Goal: Task Accomplishment & Management: Use online tool/utility

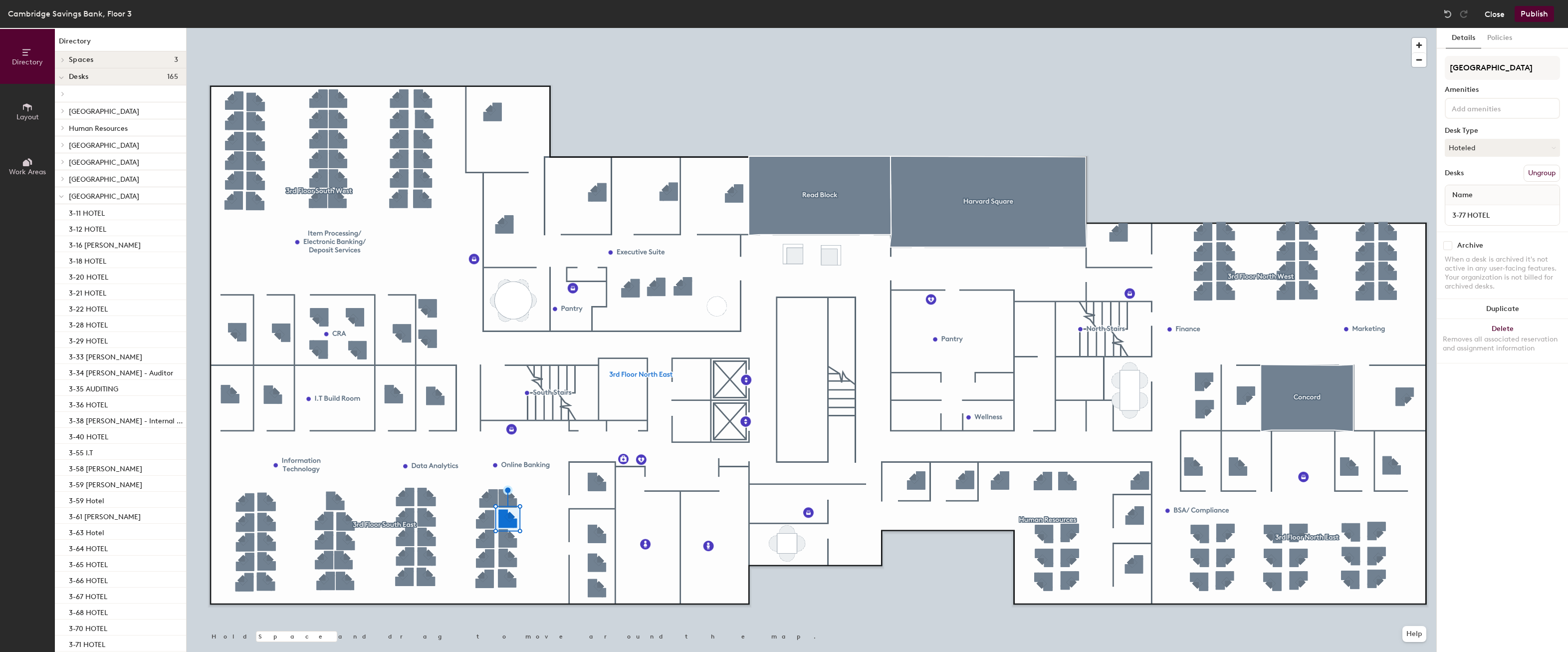
click at [1494, 16] on button "Close" at bounding box center [1494, 14] width 20 height 16
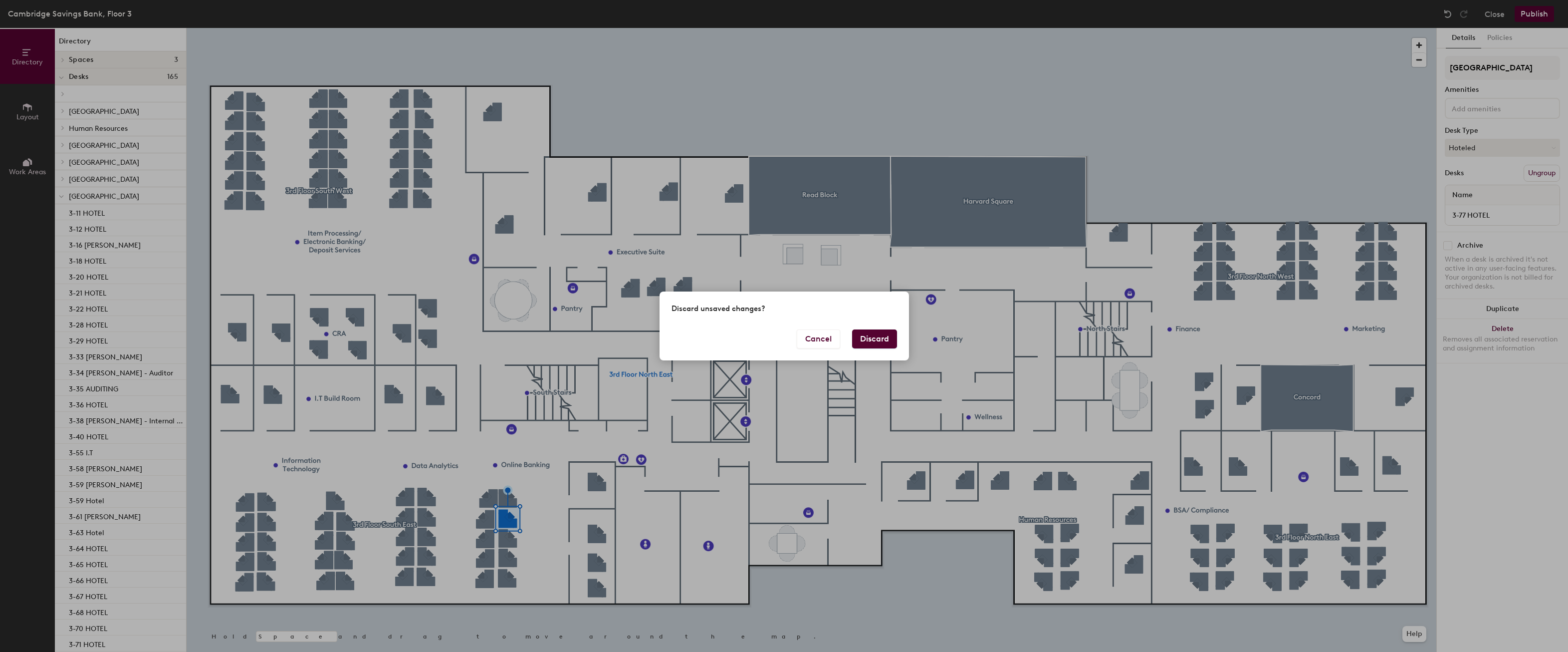
click at [893, 337] on button "Discard" at bounding box center [874, 339] width 45 height 19
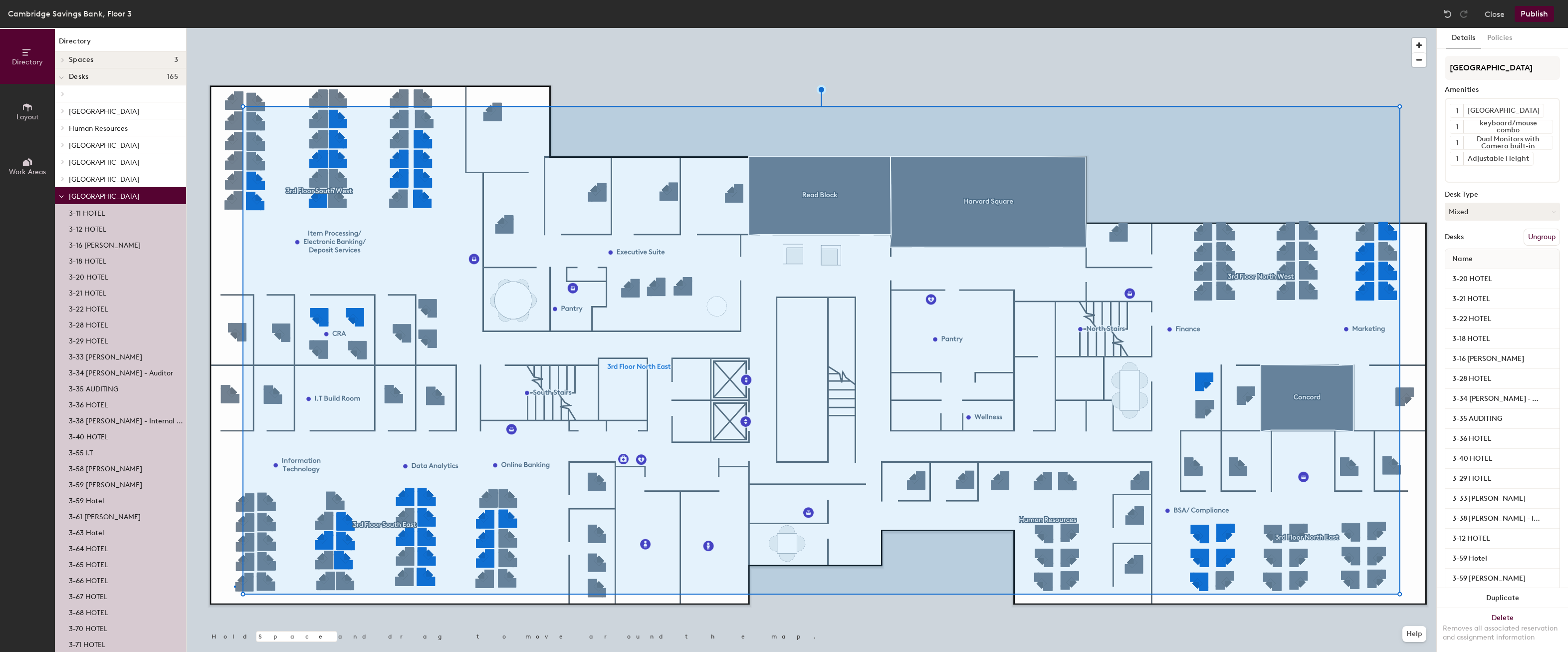
click at [234, 28] on div at bounding box center [811, 28] width 1250 height 0
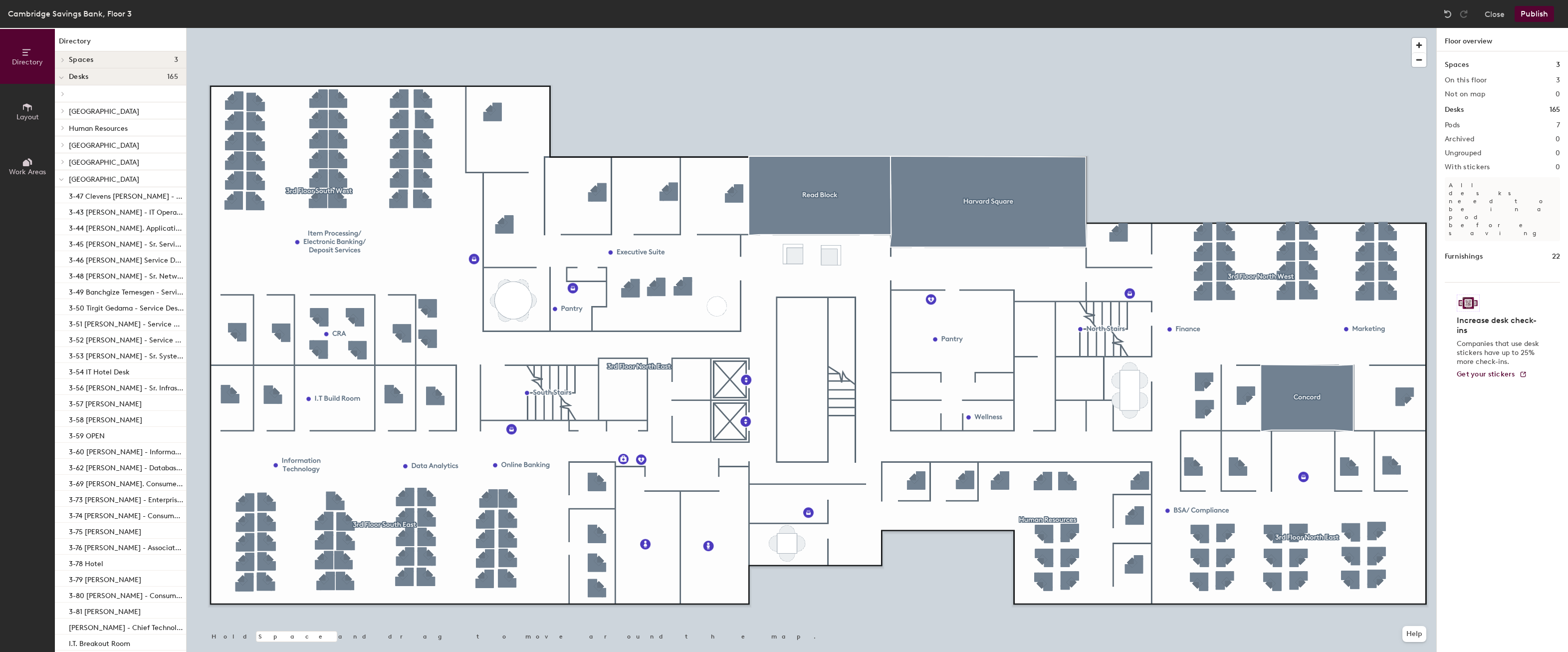
click at [62, 179] on icon at bounding box center [61, 179] width 5 height 4
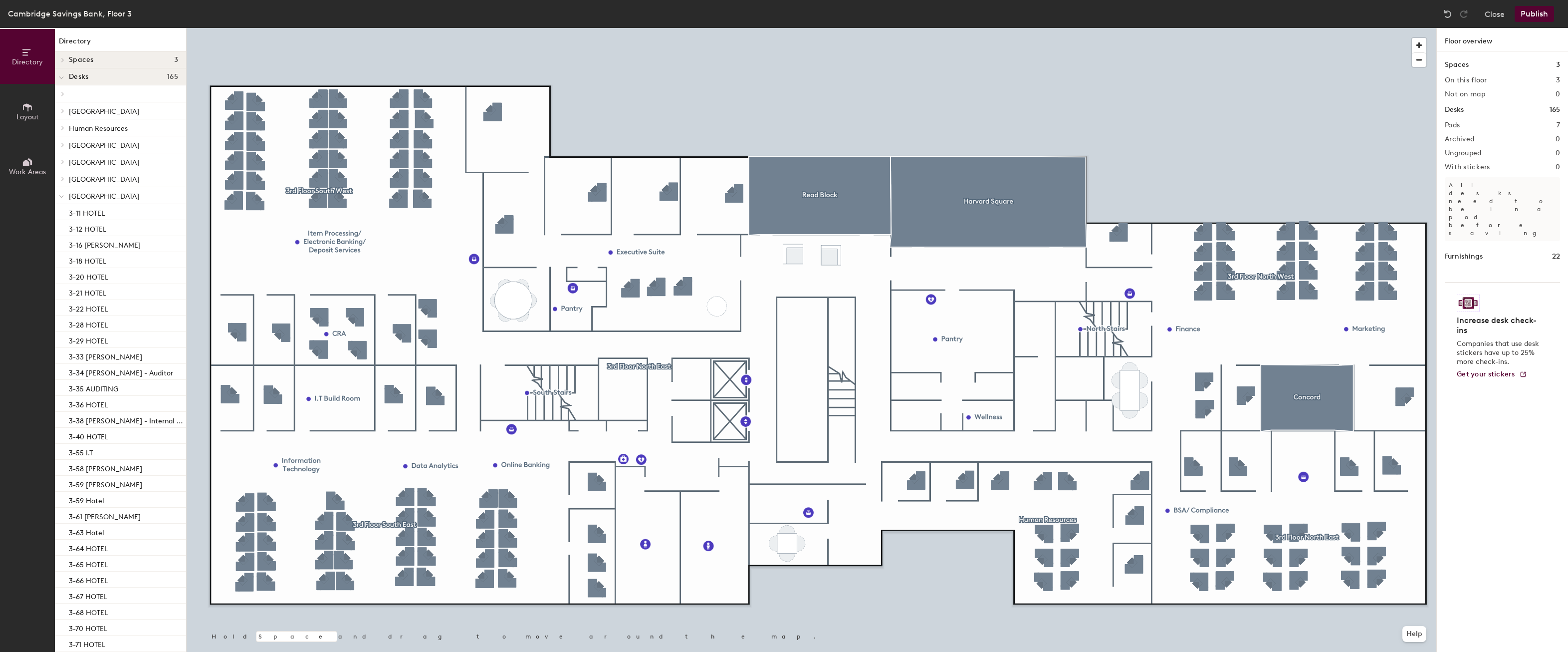
click at [62, 179] on icon at bounding box center [63, 179] width 4 height 5
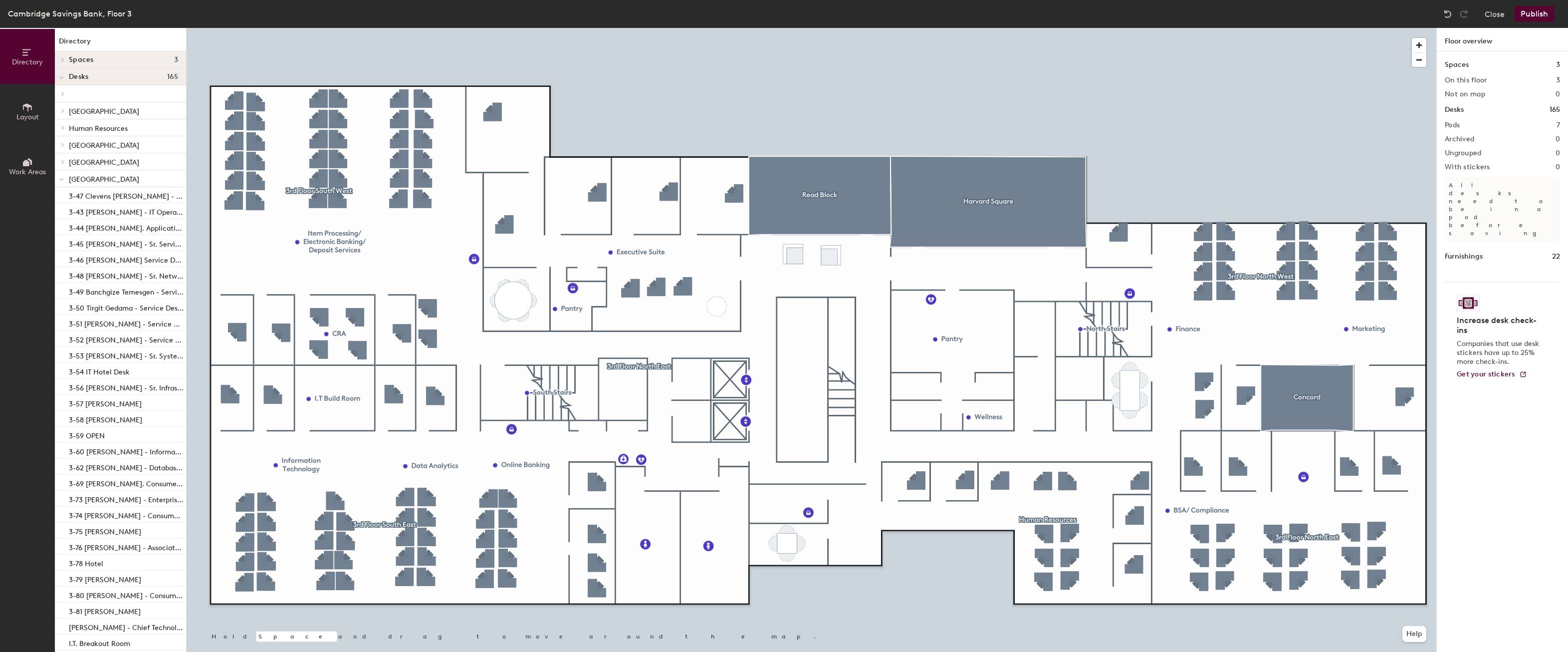
click at [96, 176] on span "[GEOGRAPHIC_DATA]" at bounding box center [104, 179] width 71 height 9
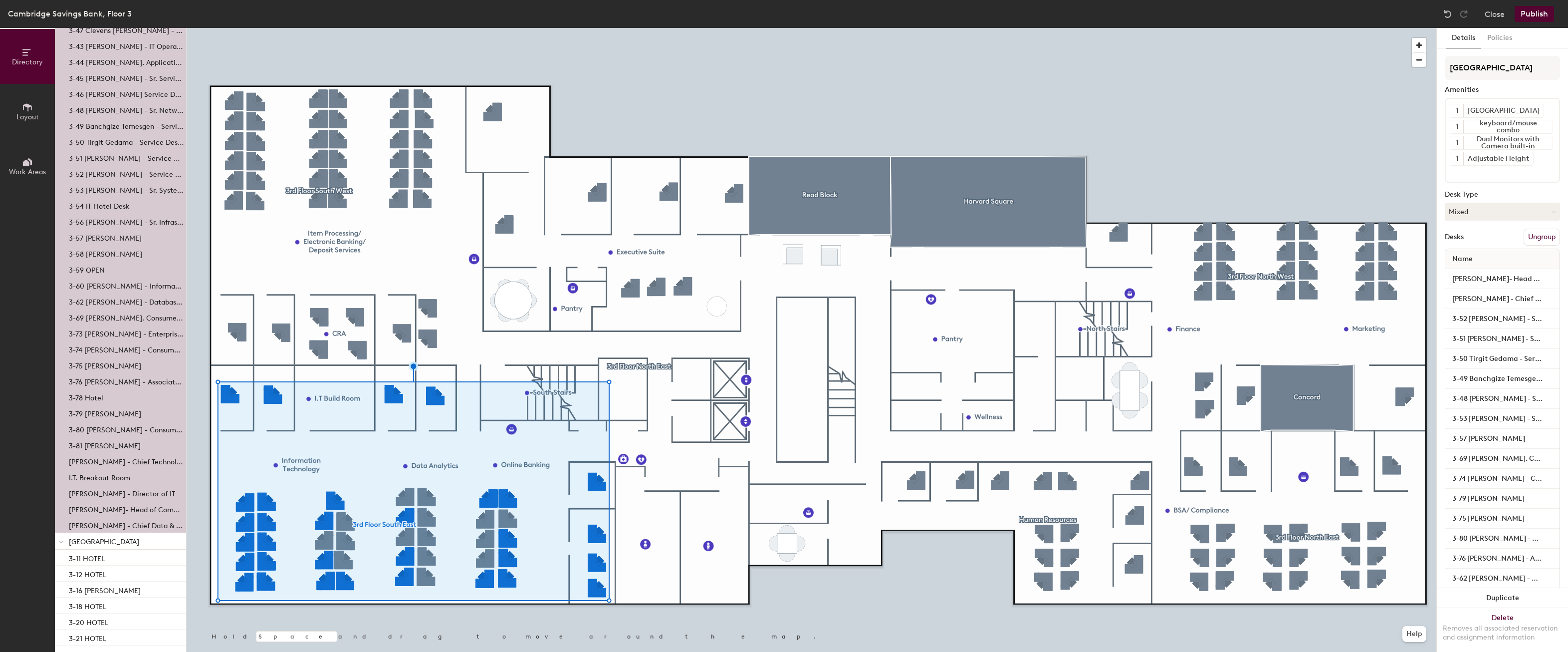
scroll to position [149, 0]
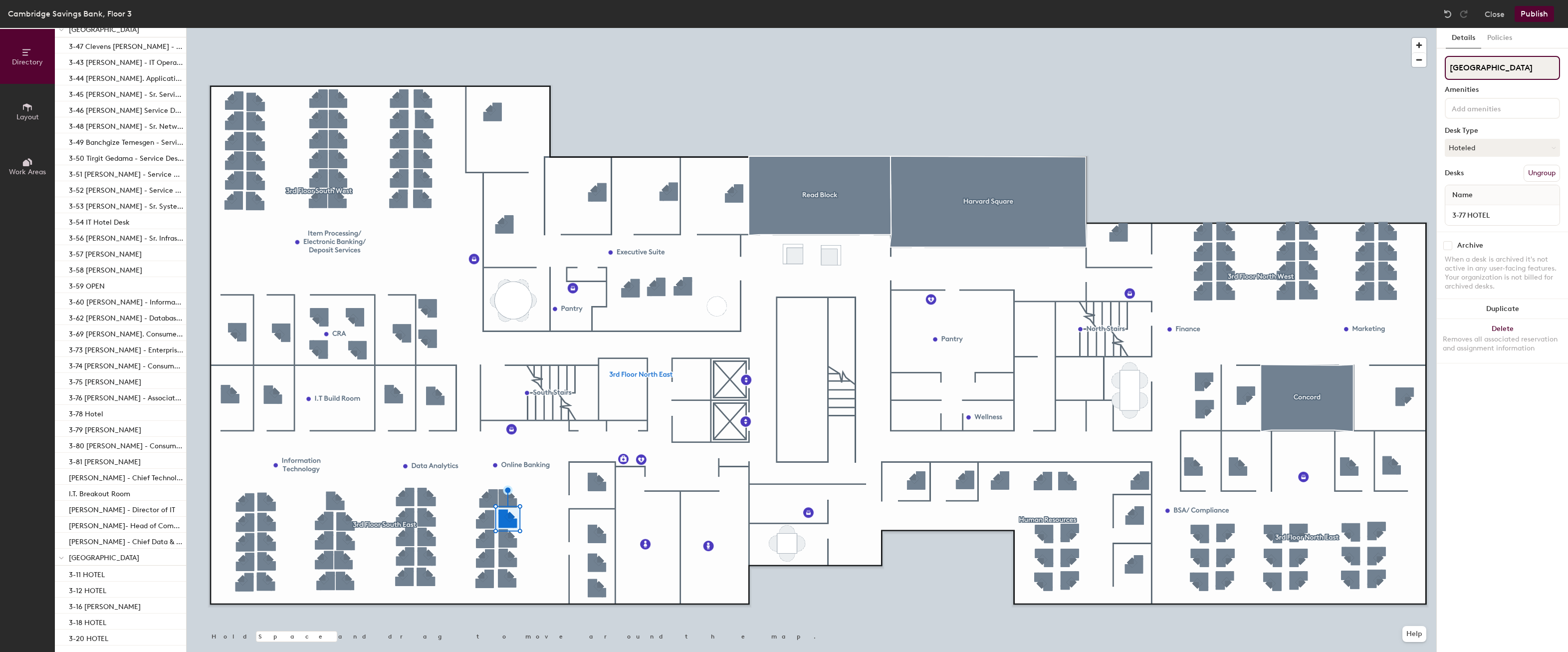
click at [1508, 60] on input "[GEOGRAPHIC_DATA]" at bounding box center [1502, 68] width 115 height 24
click at [1473, 112] on input at bounding box center [1494, 108] width 90 height 12
click at [1489, 63] on input "[GEOGRAPHIC_DATA]" at bounding box center [1502, 68] width 115 height 24
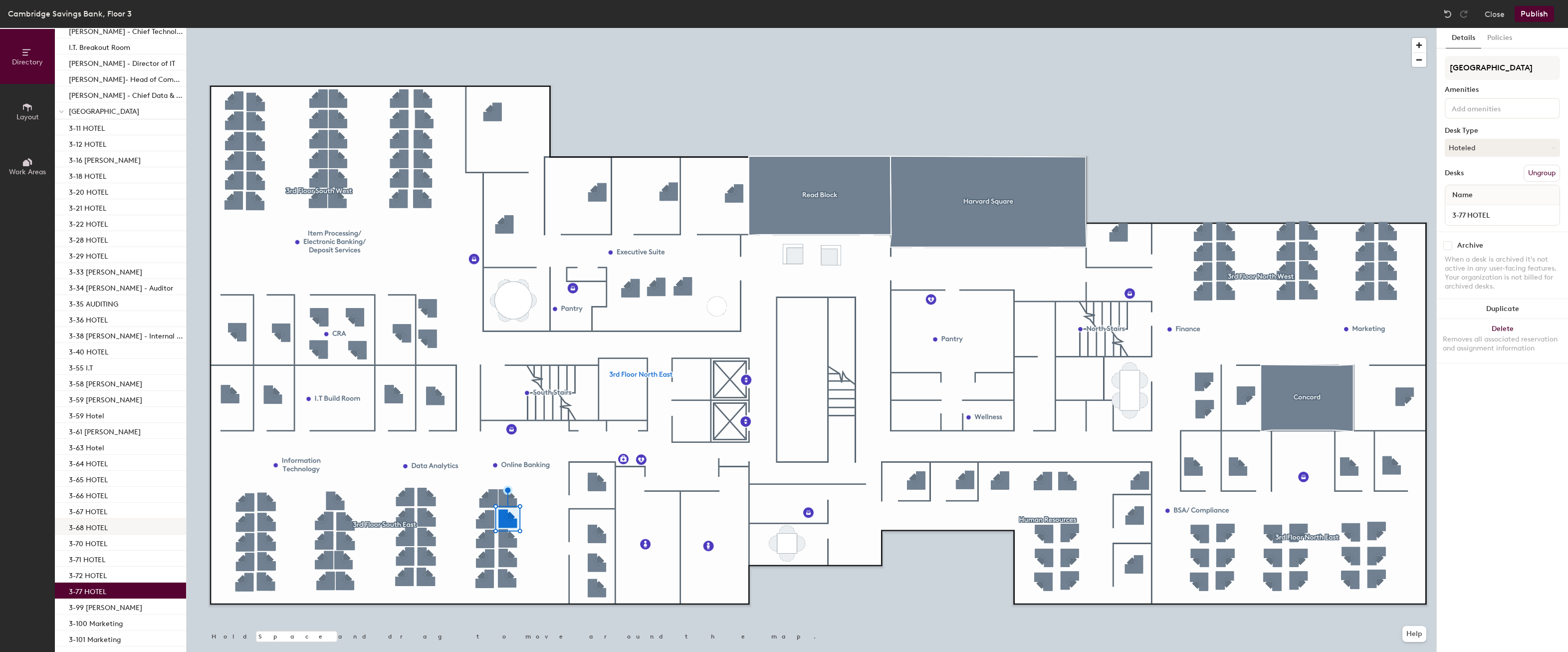
scroll to position [649, 0]
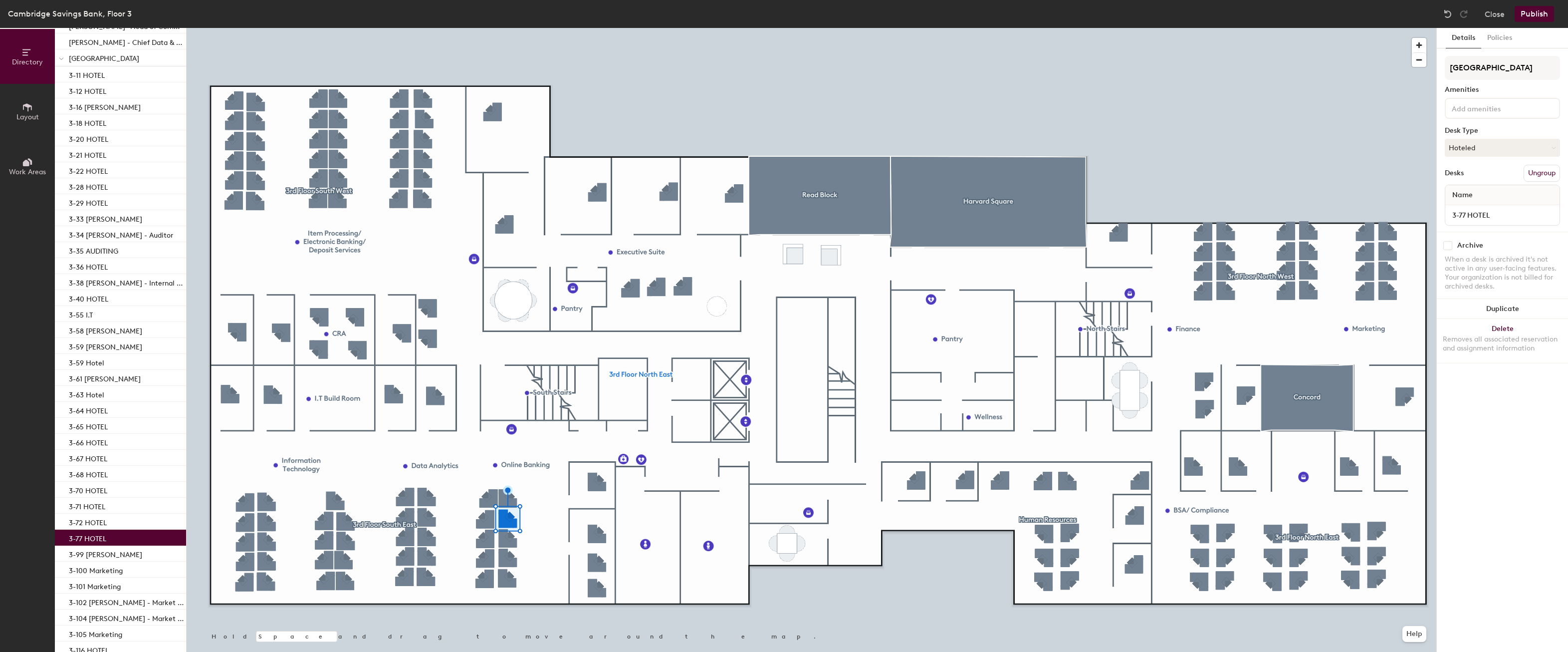
drag, startPoint x: 125, startPoint y: 539, endPoint x: 116, endPoint y: 538, distance: 9.1
click at [116, 538] on div "3-77 HOTEL" at bounding box center [120, 538] width 131 height 16
click at [1554, 170] on button "Ungroup" at bounding box center [1543, 173] width 37 height 16
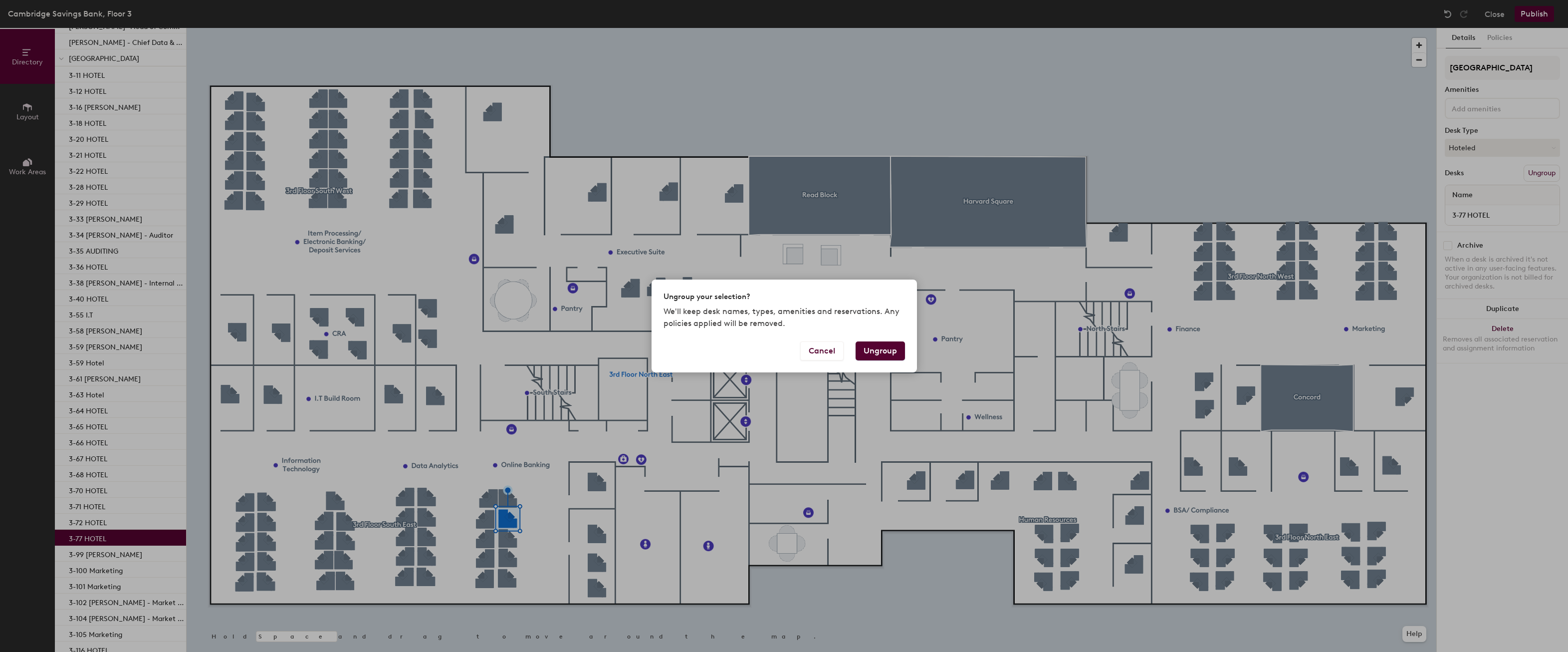
click at [889, 349] on button "Ungroup" at bounding box center [880, 351] width 49 height 19
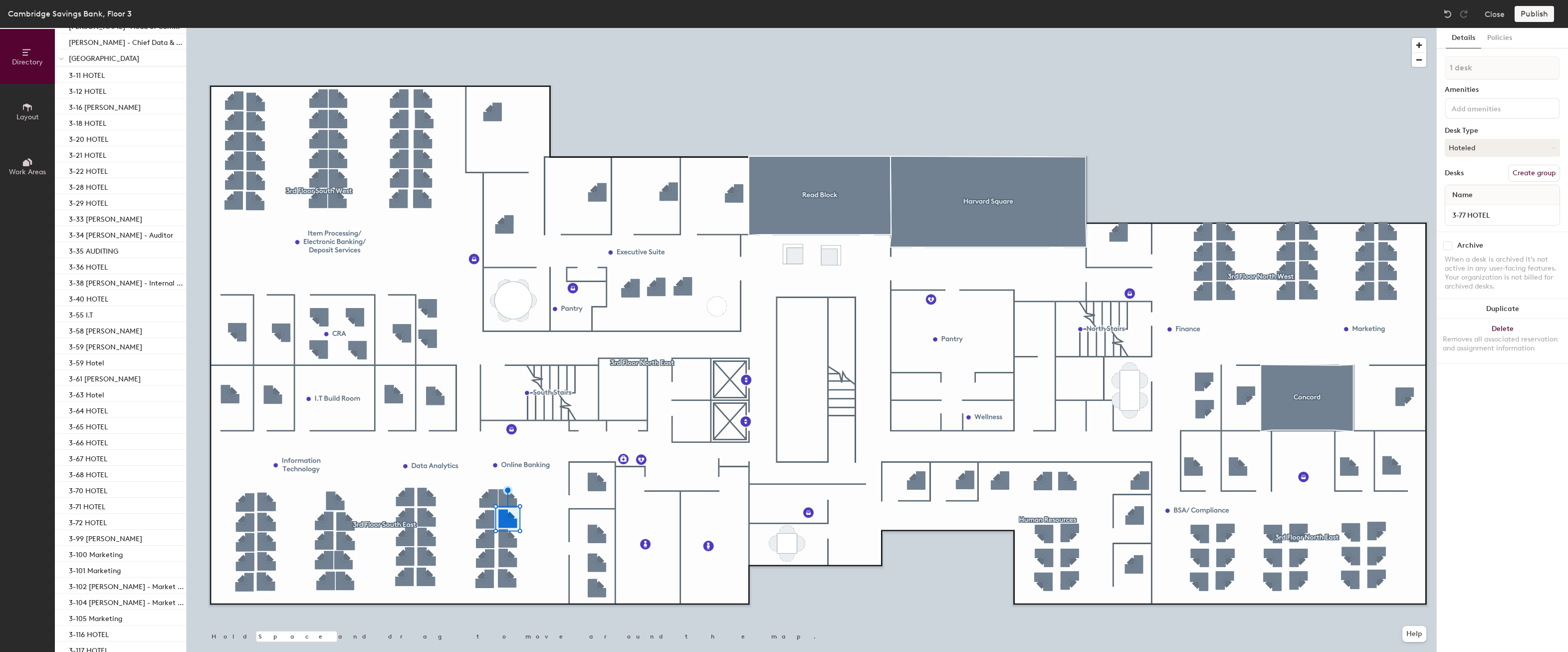
click at [1534, 170] on button "Create group" at bounding box center [1534, 173] width 51 height 16
click at [1534, 170] on button "Ungroup" at bounding box center [1543, 173] width 37 height 16
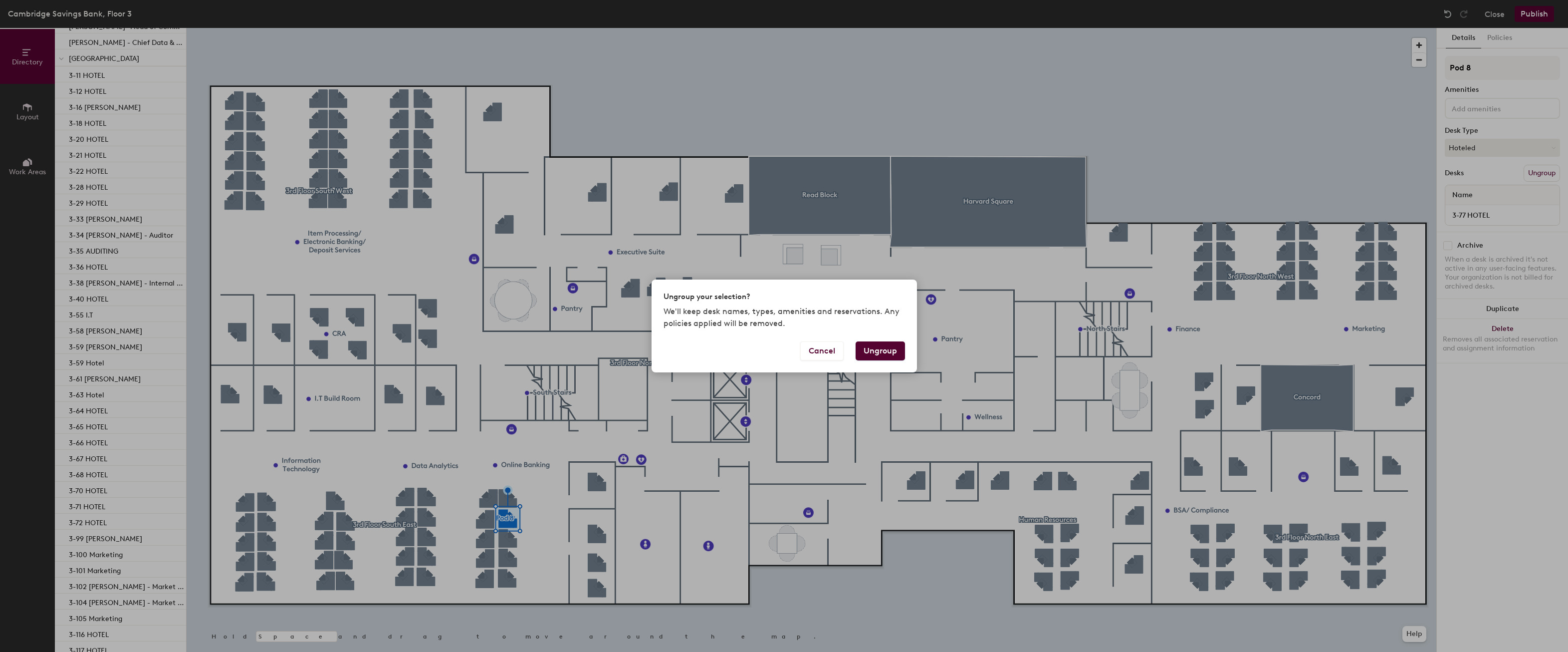
click at [885, 343] on button "Ungroup" at bounding box center [880, 351] width 49 height 19
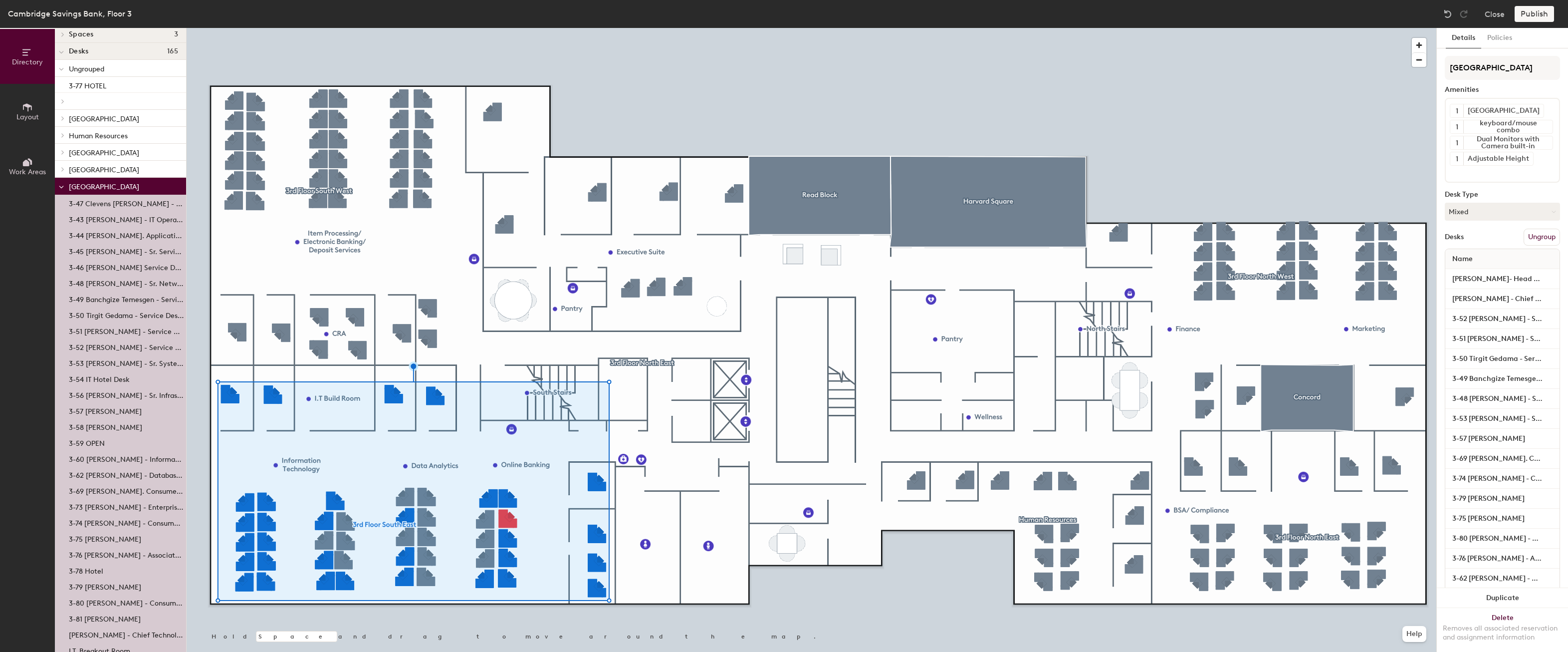
scroll to position [0, 0]
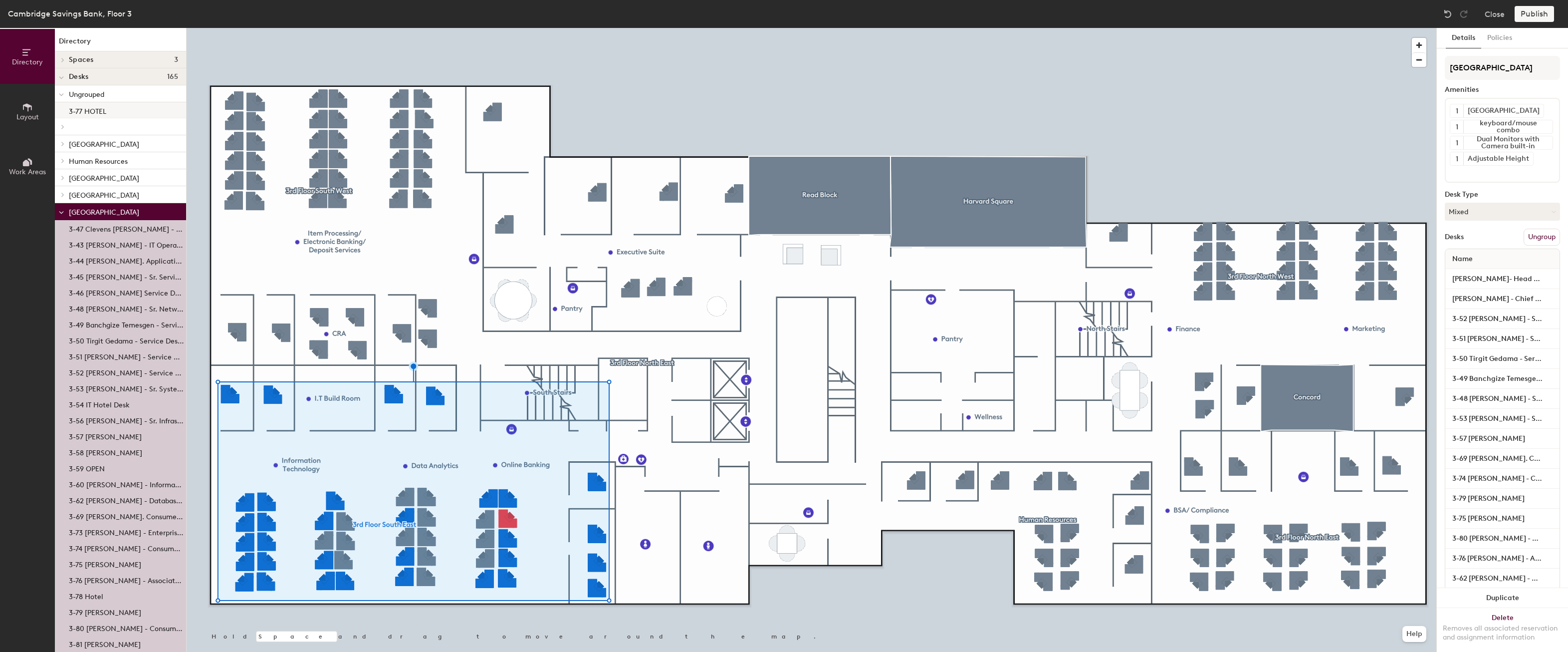
click at [88, 111] on p "3-77 HOTEL" at bounding box center [87, 110] width 38 height 12
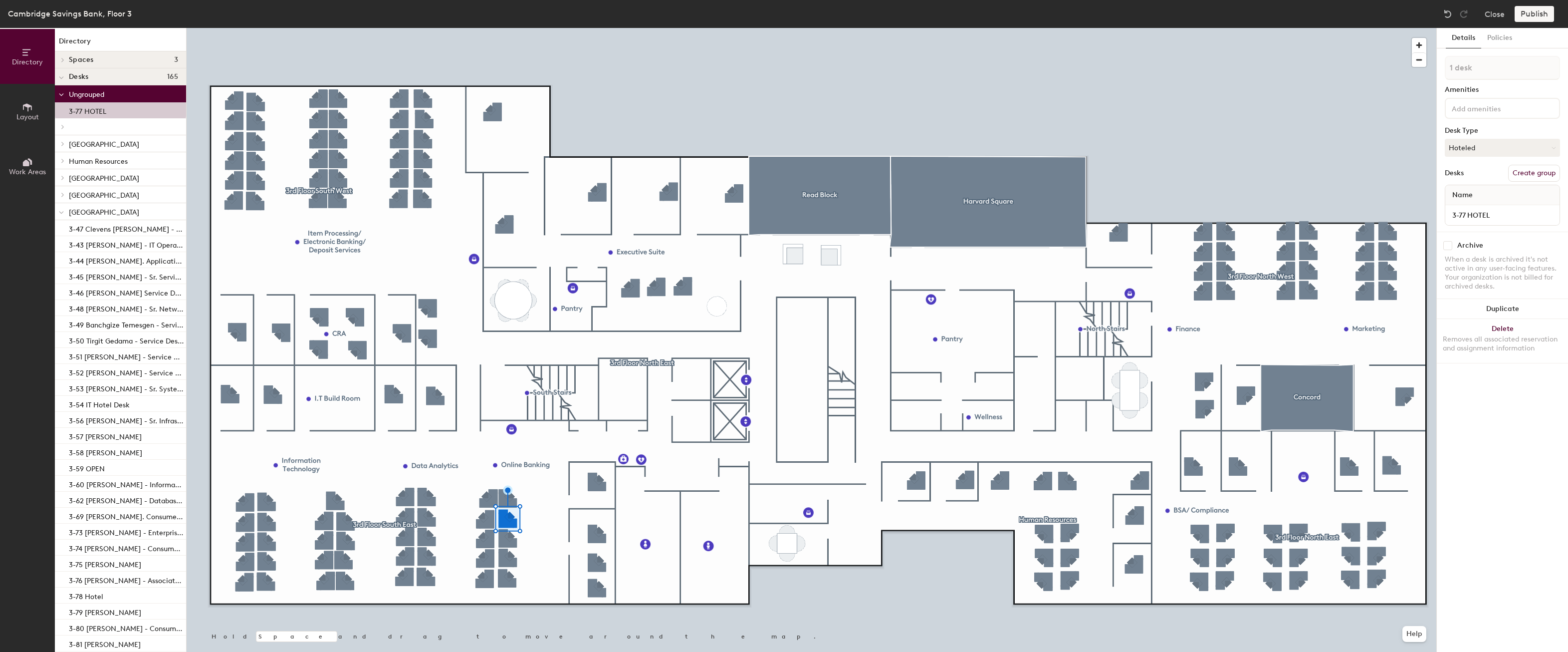
drag, startPoint x: 108, startPoint y: 112, endPoint x: 103, endPoint y: 200, distance: 88.1
click at [103, 112] on p "3-77 HOTEL" at bounding box center [87, 110] width 38 height 12
click at [246, 28] on div at bounding box center [811, 28] width 1250 height 0
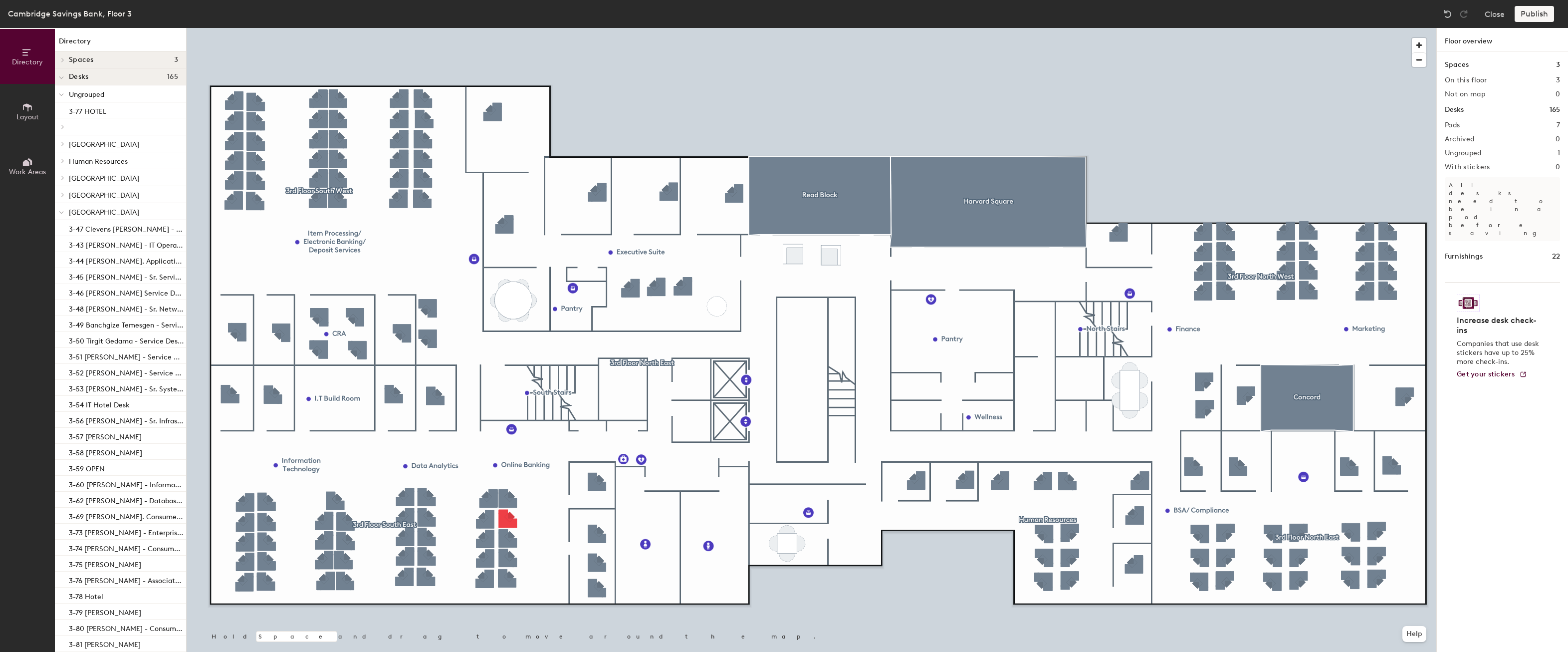
click at [1535, 16] on div "Publish" at bounding box center [1537, 14] width 46 height 16
click at [1542, 12] on div "Publish" at bounding box center [1537, 14] width 46 height 16
click at [1532, 16] on div "Publish" at bounding box center [1537, 14] width 46 height 16
click at [1494, 16] on button "Close" at bounding box center [1494, 14] width 20 height 16
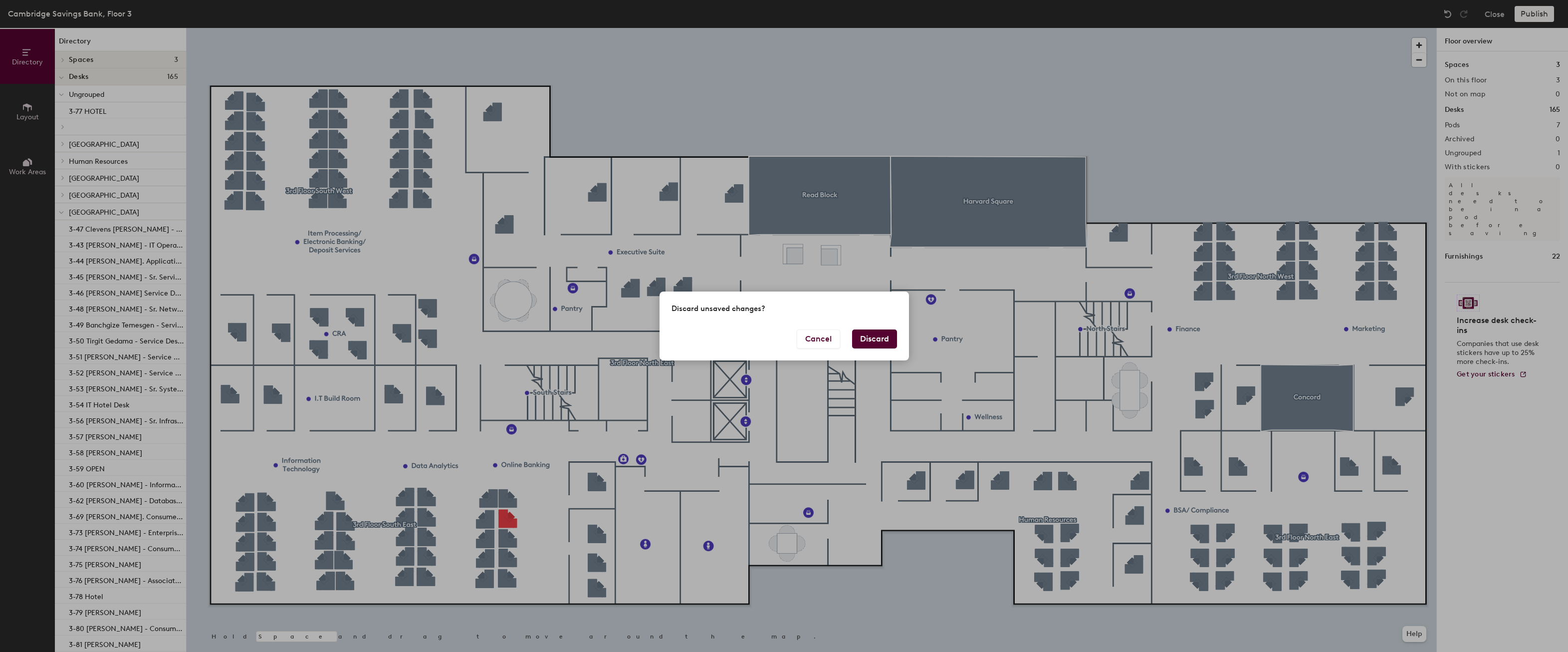
click at [876, 341] on button "Discard" at bounding box center [874, 339] width 45 height 19
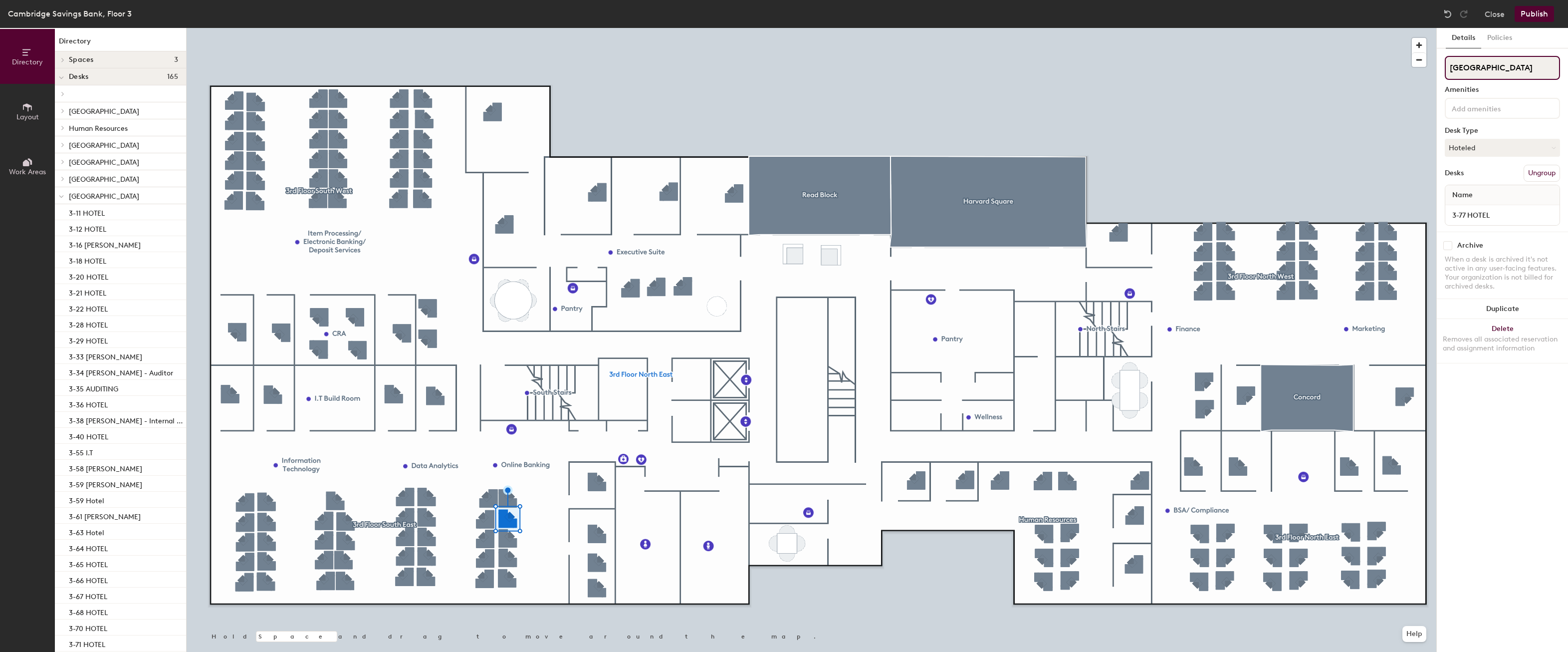
click at [1514, 66] on input "[GEOGRAPHIC_DATA]" at bounding box center [1502, 68] width 115 height 24
click at [1527, 72] on input "[GEOGRAPHIC_DATA]" at bounding box center [1502, 68] width 115 height 24
click at [1537, 158] on div "3rd Floor North East Amenities Desk Type Hoteled Desks Ungroup Name 3-77 HOTEL" at bounding box center [1502, 144] width 115 height 176
click at [1536, 172] on button "Ungroup" at bounding box center [1543, 173] width 37 height 16
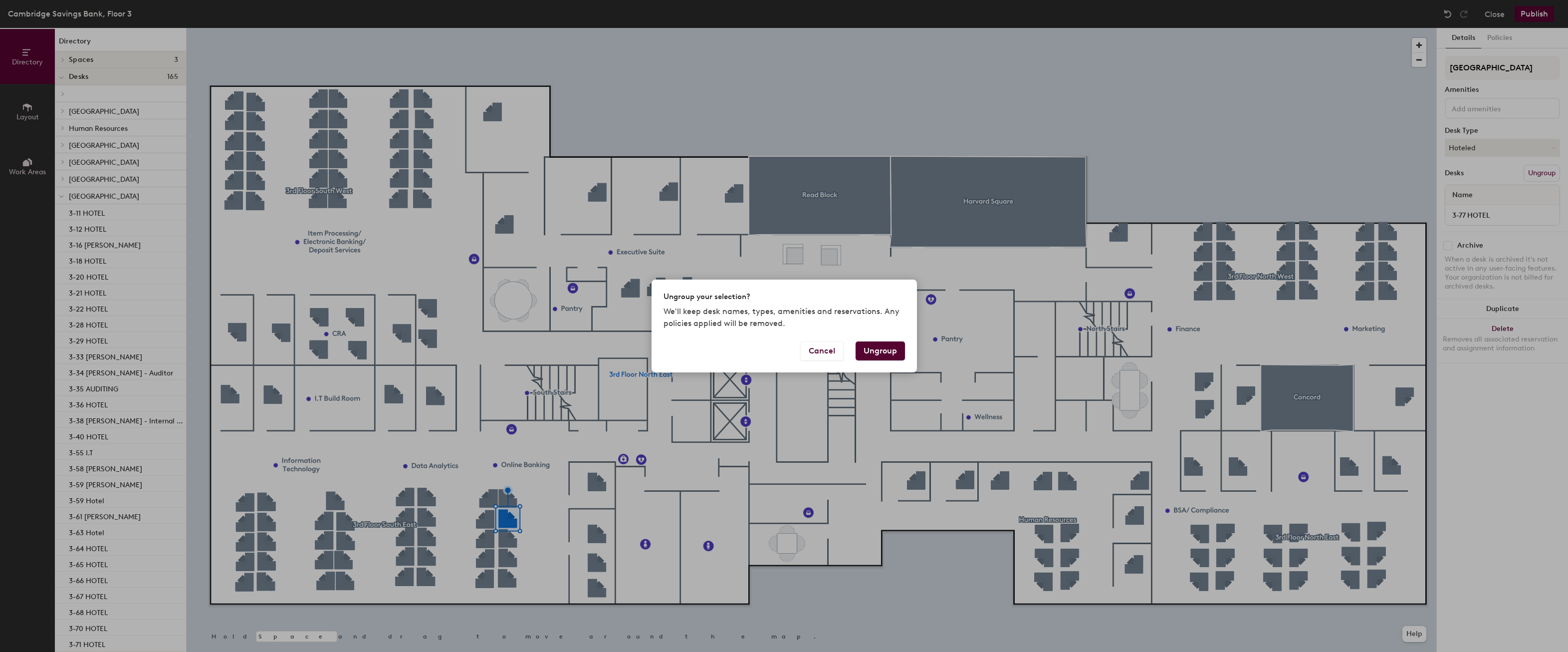
click at [888, 352] on button "Ungroup" at bounding box center [880, 351] width 49 height 19
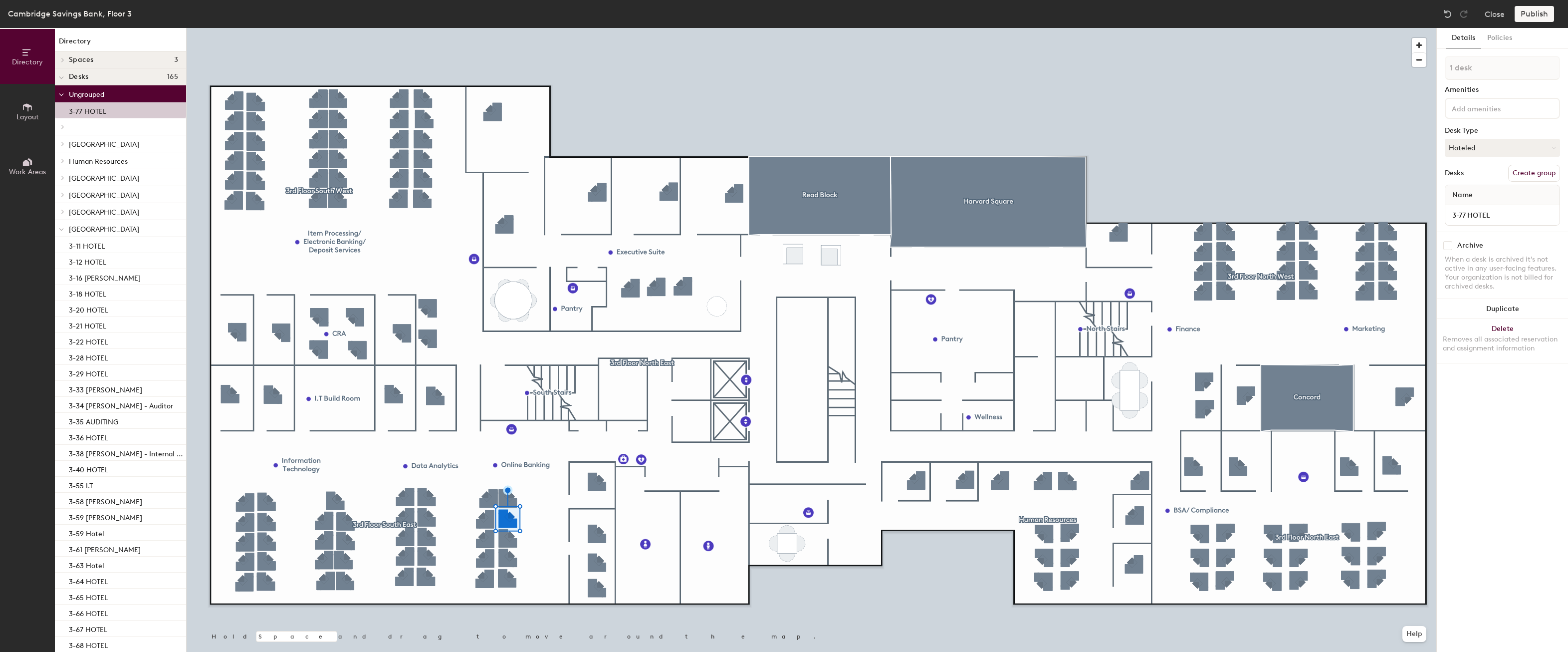
click at [1532, 14] on div "Publish" at bounding box center [1537, 14] width 46 height 16
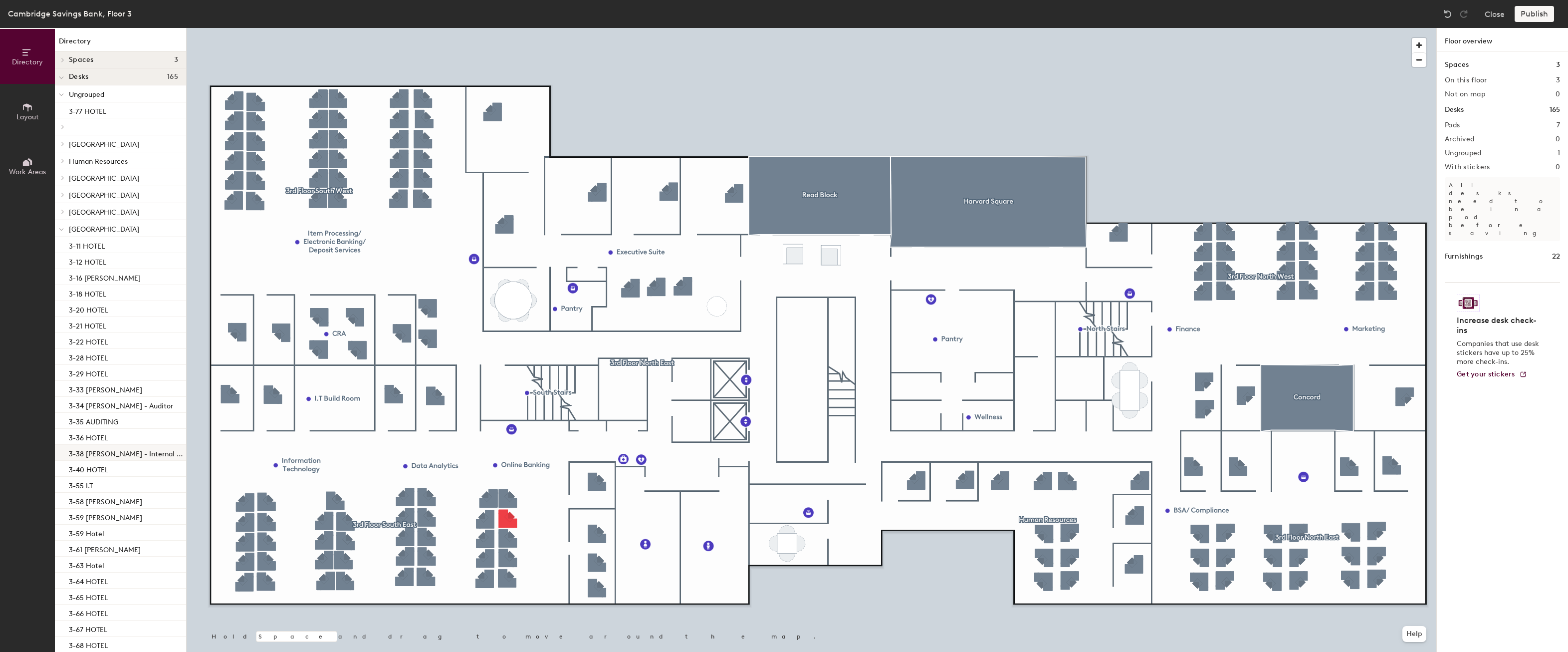
click at [504, 28] on div at bounding box center [811, 28] width 1250 height 0
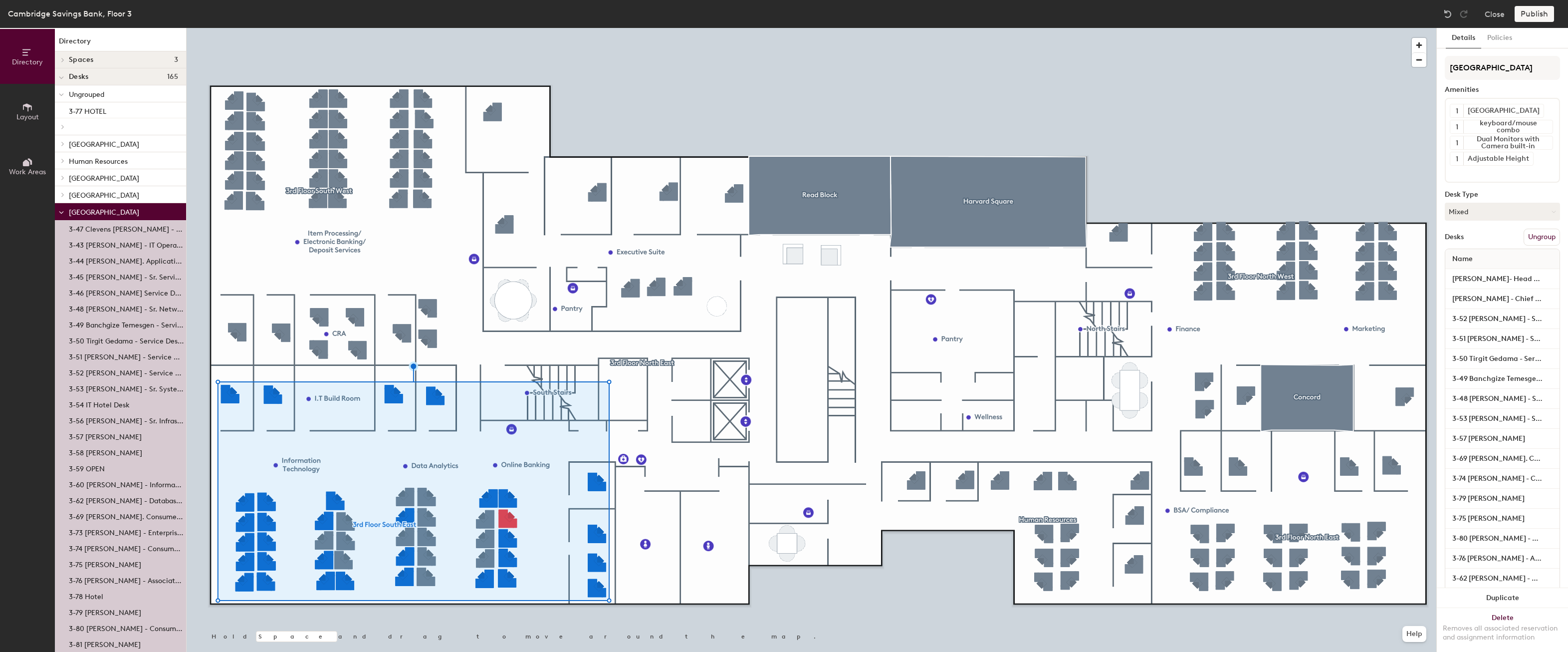
click at [30, 112] on icon at bounding box center [27, 107] width 11 height 11
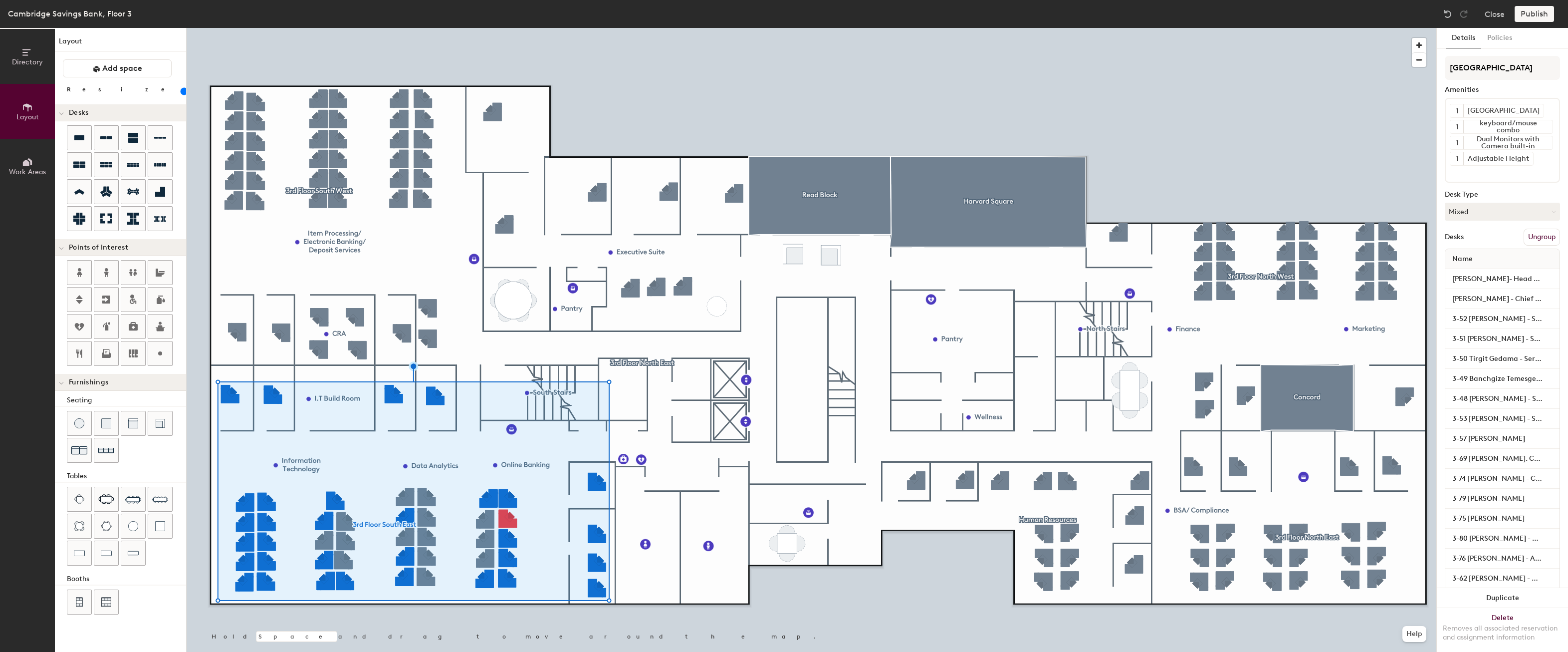
click at [28, 155] on button "Work Areas" at bounding box center [27, 166] width 55 height 55
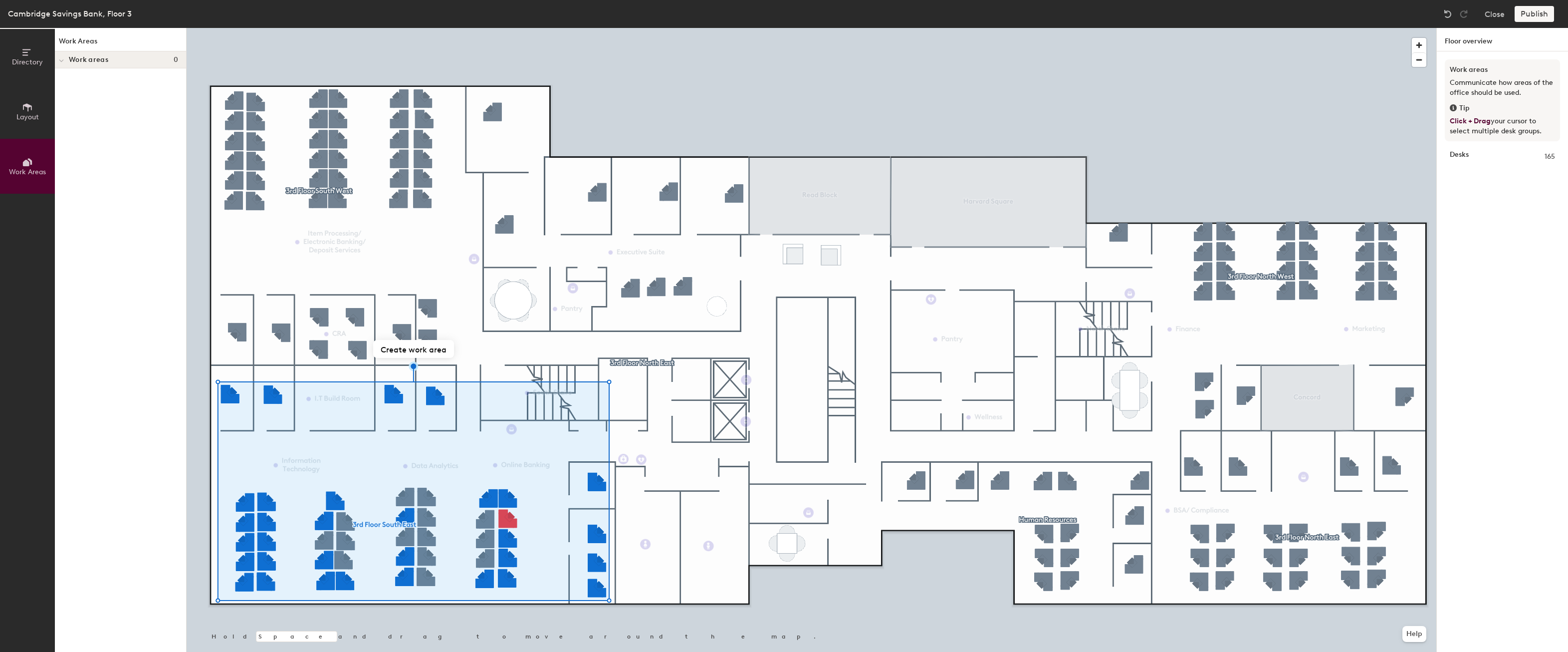
click at [34, 50] on button "Directory" at bounding box center [27, 56] width 55 height 55
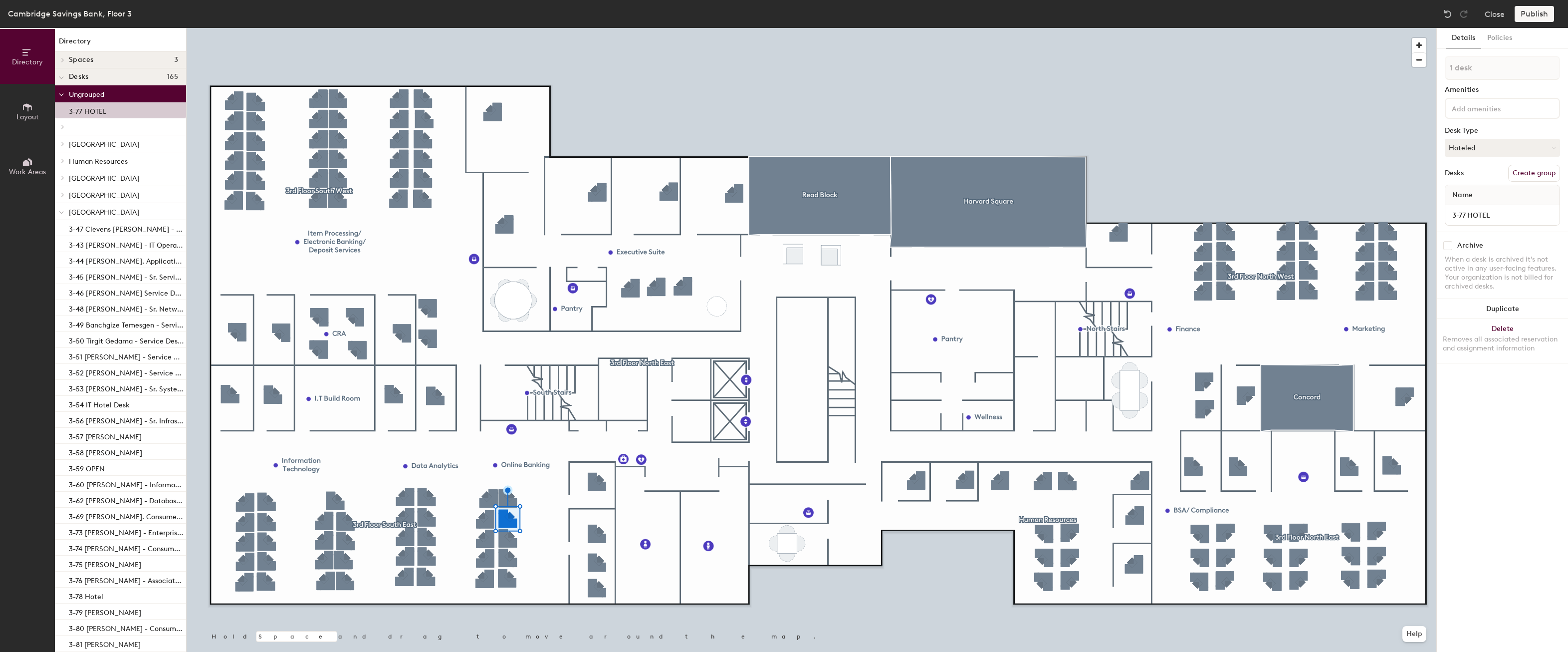
click at [1475, 184] on div "1 desk Amenities Desk Type Hoteled Desks Create group Name 3-77 HOTEL" at bounding box center [1502, 144] width 115 height 176
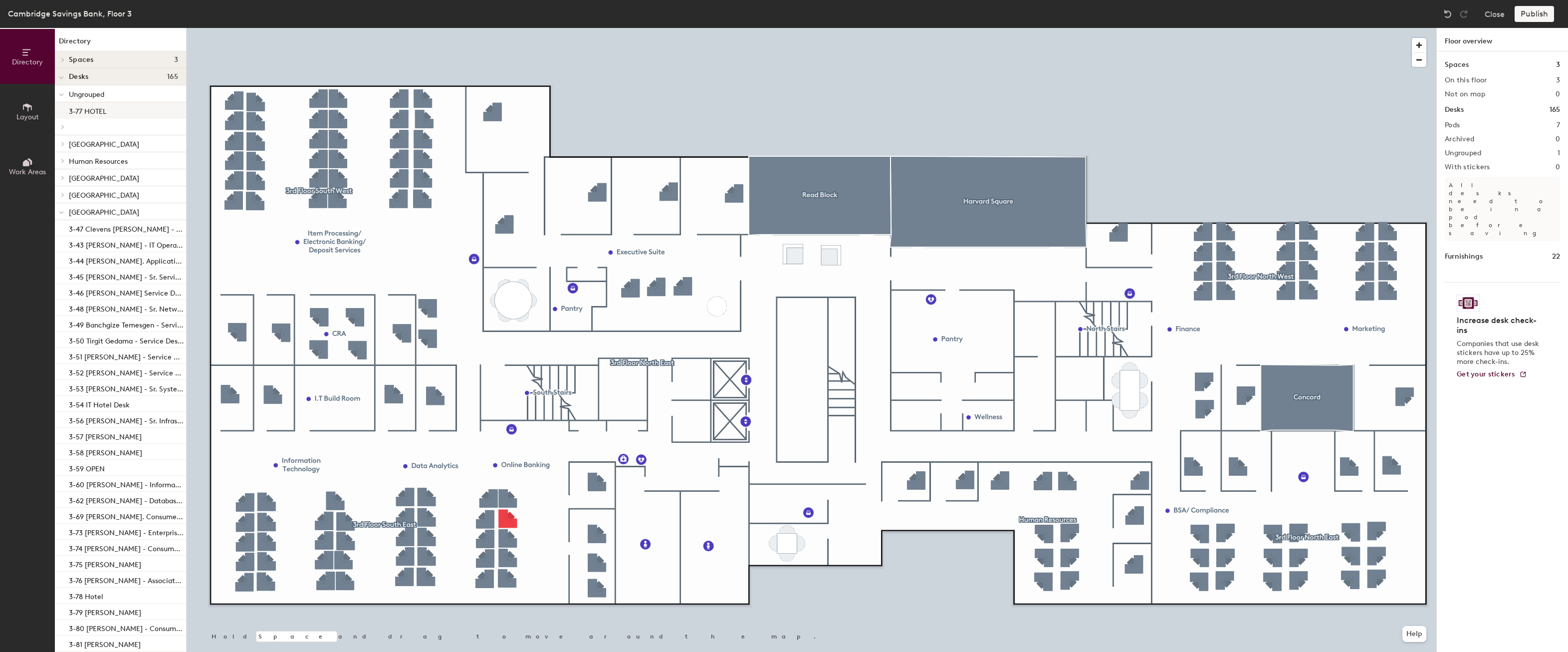
click at [99, 103] on div "3-77 HOTEL" at bounding box center [120, 110] width 131 height 16
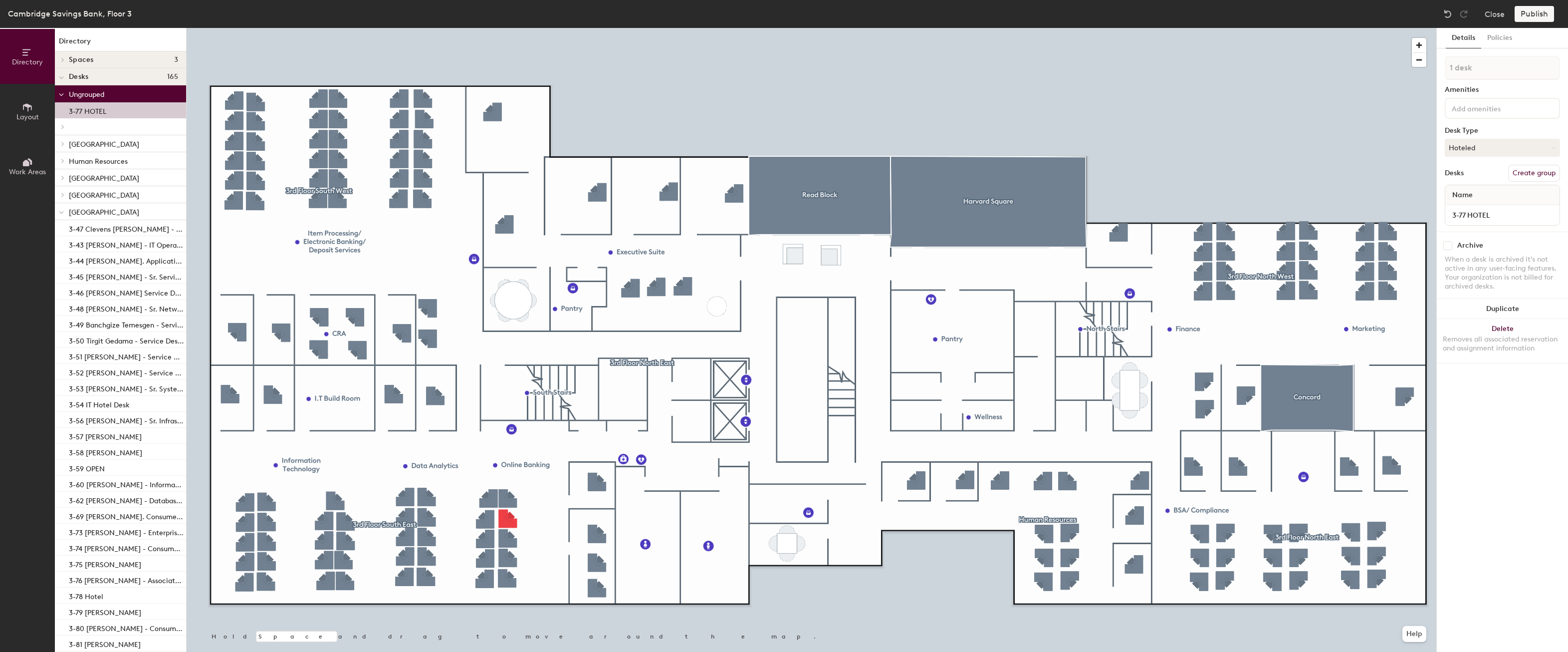
click at [107, 113] on p "3-77 HOTEL" at bounding box center [87, 110] width 38 height 12
drag, startPoint x: 118, startPoint y: 110, endPoint x: 118, endPoint y: 199, distance: 89.0
click at [118, 199] on div "Ungrouped 3-77 HOTEL Caroline Mahiti - Sr. Executive Assistant Cathy Sutherby -…" at bounding box center [120, 416] width 131 height 663
click at [235, 28] on div at bounding box center [811, 28] width 1250 height 0
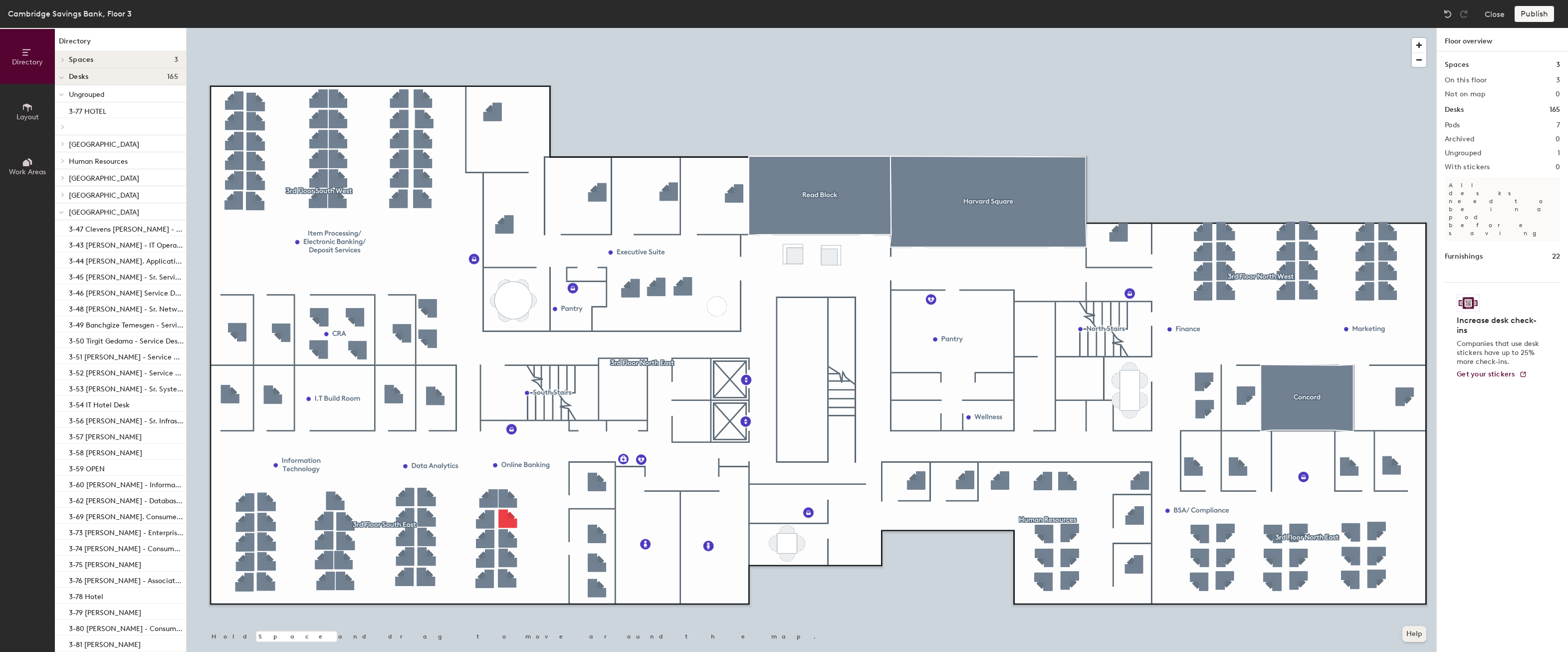
click at [1415, 629] on button "Help" at bounding box center [1415, 634] width 24 height 16
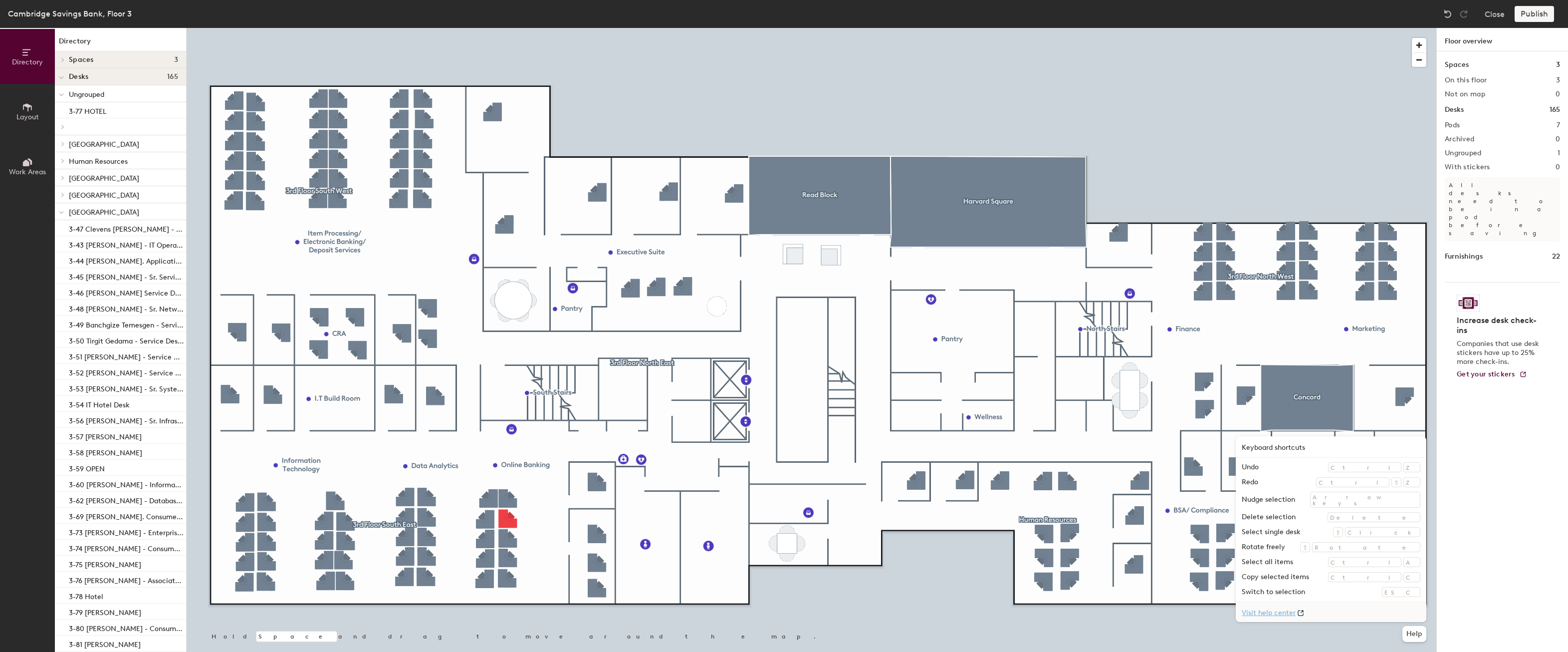
click at [1358, 613] on link "Visit help center" at bounding box center [1331, 611] width 190 height 20
